Goal: Task Accomplishment & Management: Manage account settings

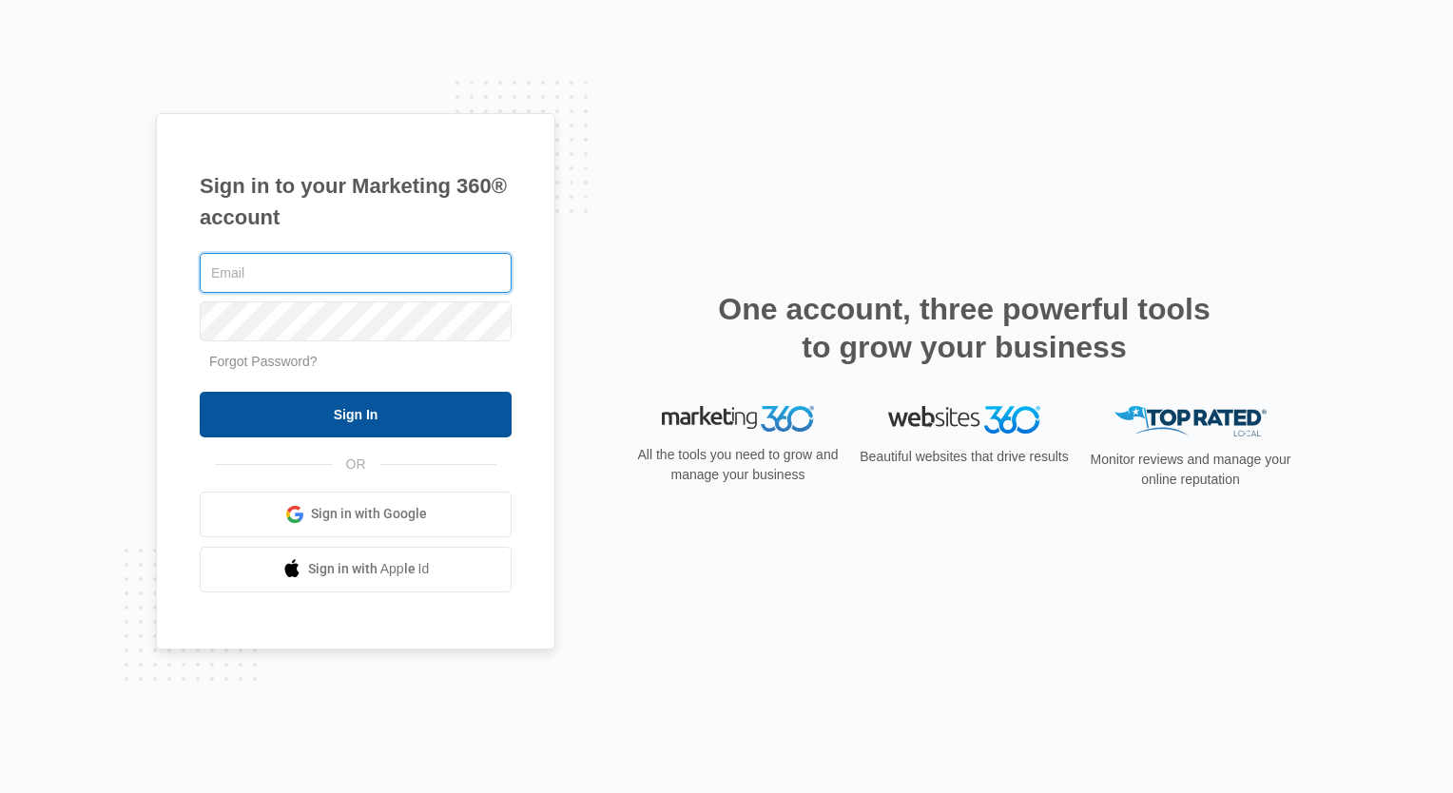
type input "[EMAIL_ADDRESS][DOMAIN_NAME]"
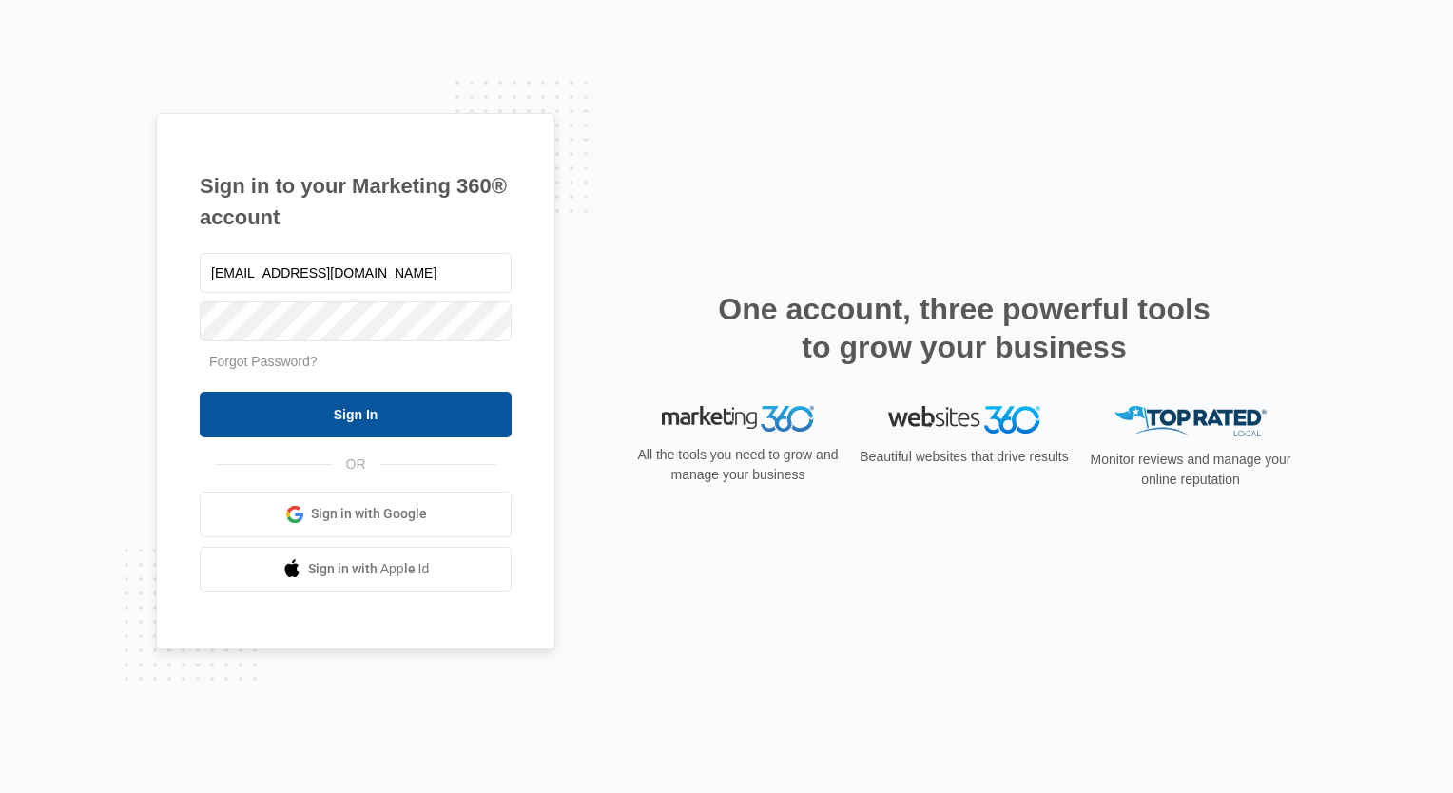
click at [332, 416] on input "Sign In" at bounding box center [356, 415] width 312 height 46
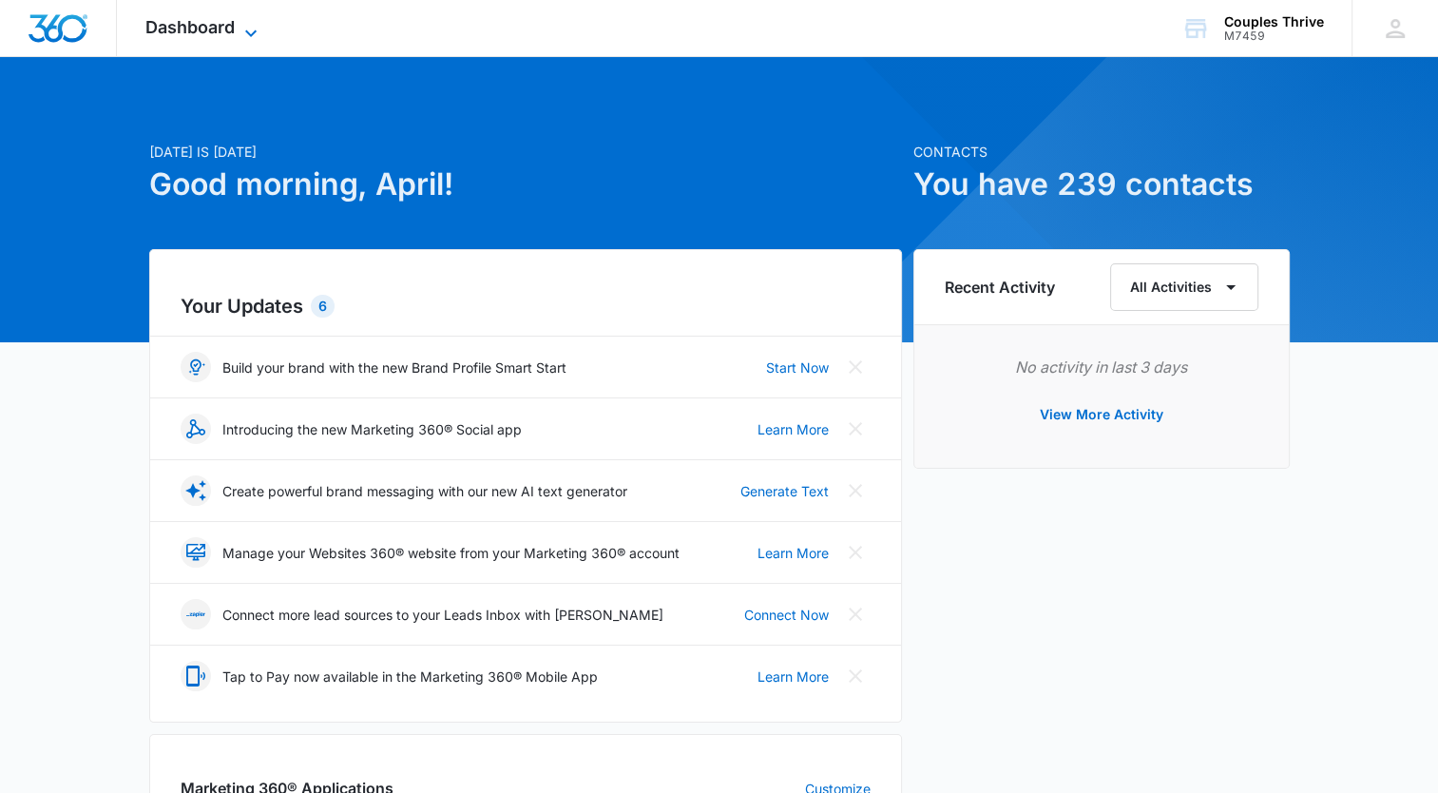
click at [244, 29] on icon at bounding box center [251, 33] width 23 height 23
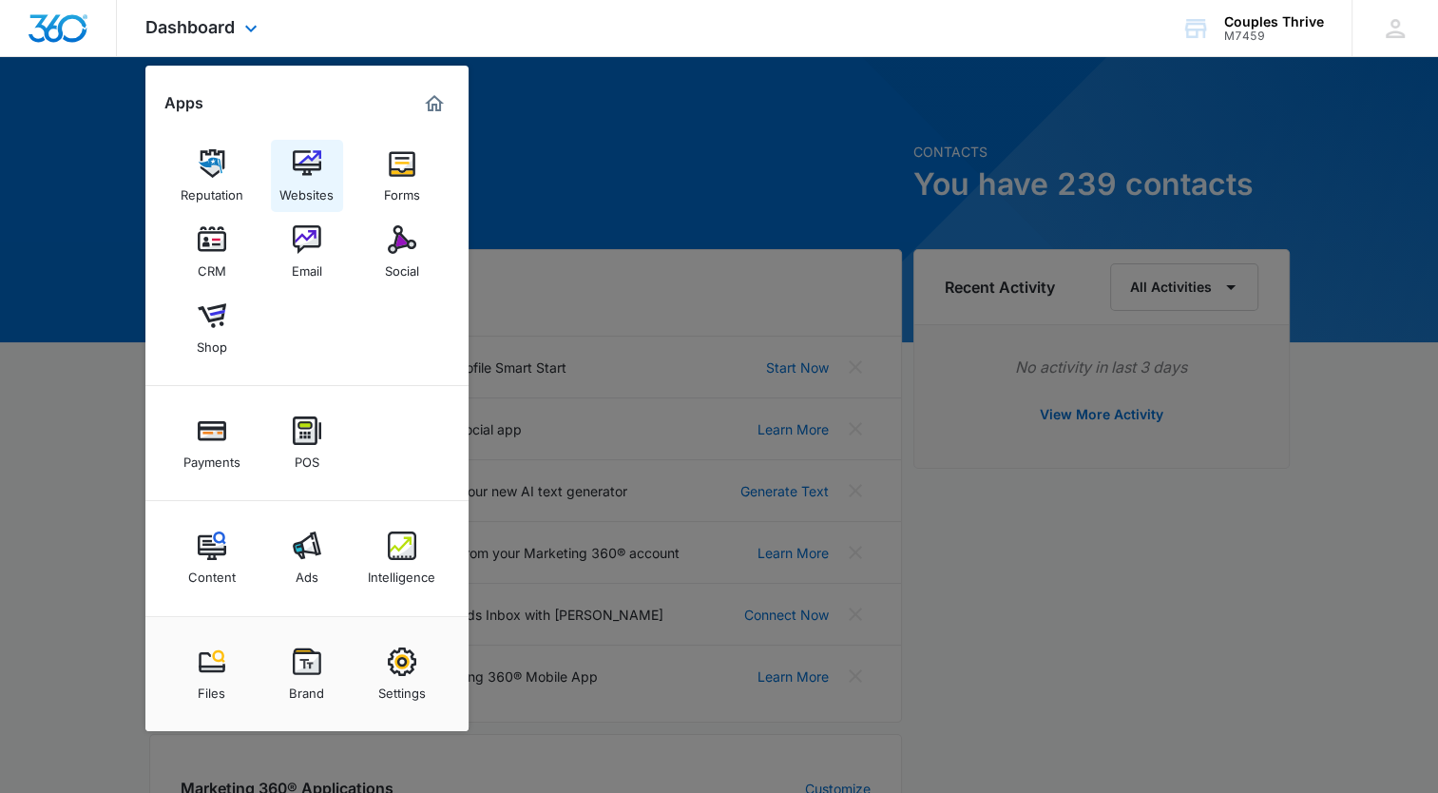
click at [295, 173] on img at bounding box center [307, 163] width 29 height 29
